Goal: Information Seeking & Learning: Learn about a topic

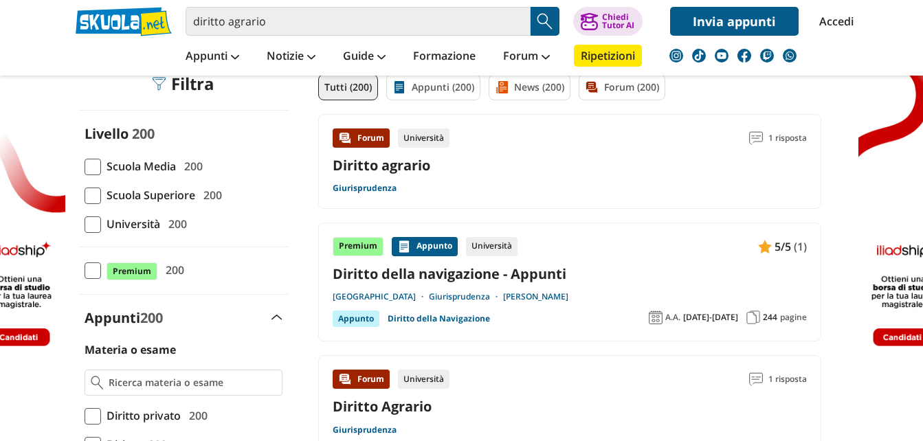
scroll to position [110, 0]
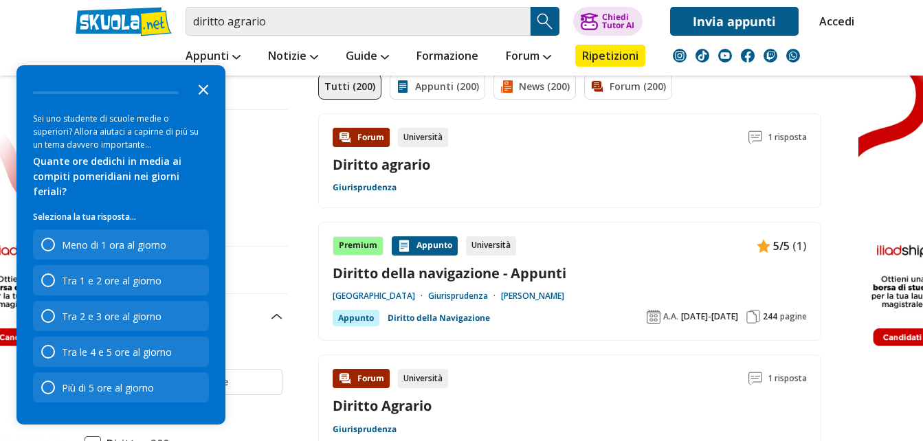
click at [203, 100] on icon "Close the survey" at bounding box center [203, 88] width 27 height 27
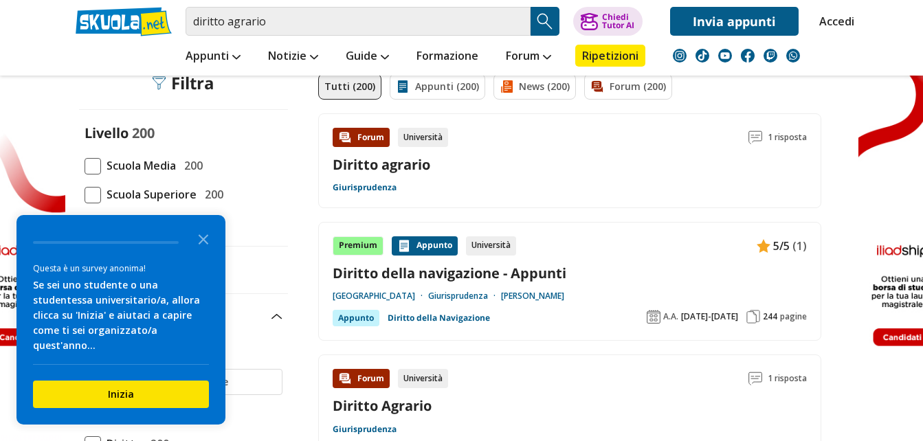
click at [406, 162] on link "Diritto agrario" at bounding box center [382, 164] width 98 height 19
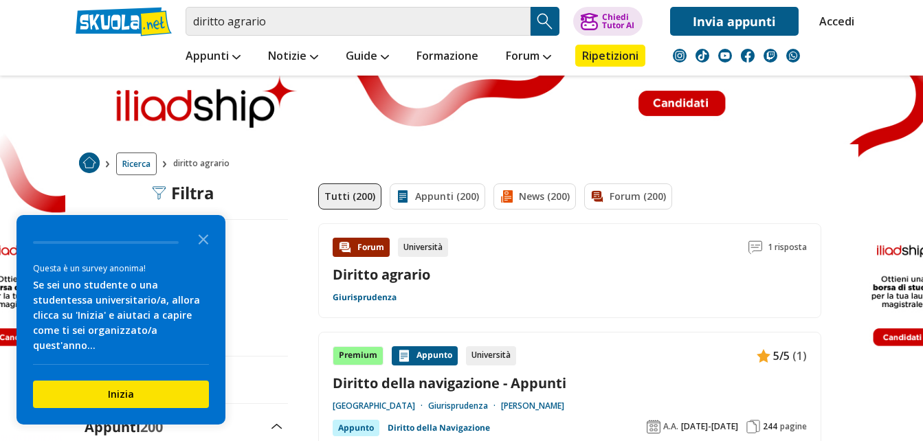
click at [407, 283] on link "Diritto agrario" at bounding box center [382, 274] width 98 height 19
